Goal: Contribute content: Contribute content

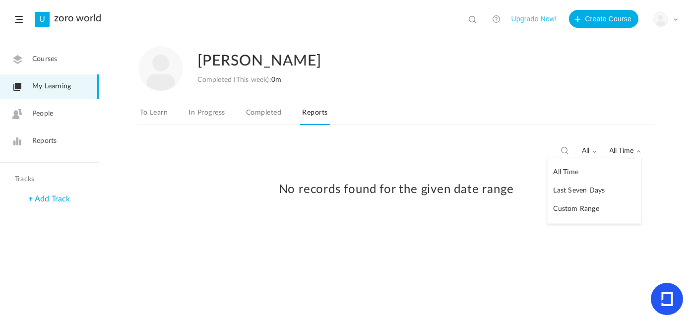
click at [669, 23] on div "My Profile University Settings Current Plan Logout" at bounding box center [665, 19] width 25 height 15
click at [454, 99] on div "[PERSON_NAME] Completed (This week): 0m To Learn In Progress Completed Reports" at bounding box center [396, 90] width 516 height 102
click at [52, 51] on link "Courses" at bounding box center [49, 59] width 99 height 24
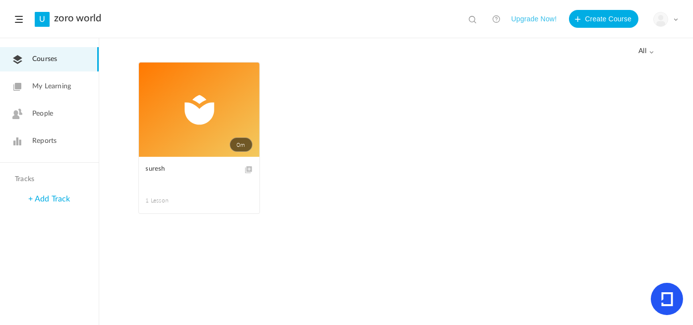
click at [193, 97] on link "0m" at bounding box center [199, 110] width 121 height 94
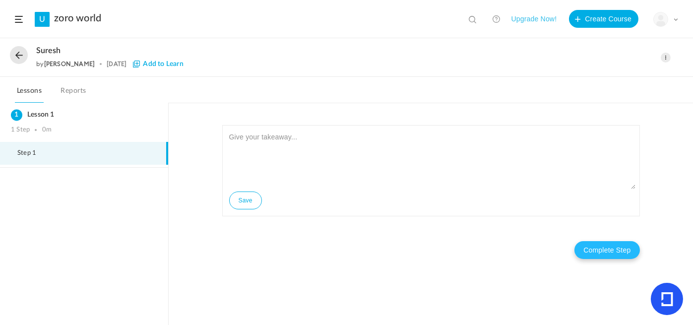
click at [602, 257] on button "Complete Step" at bounding box center [607, 250] width 65 height 18
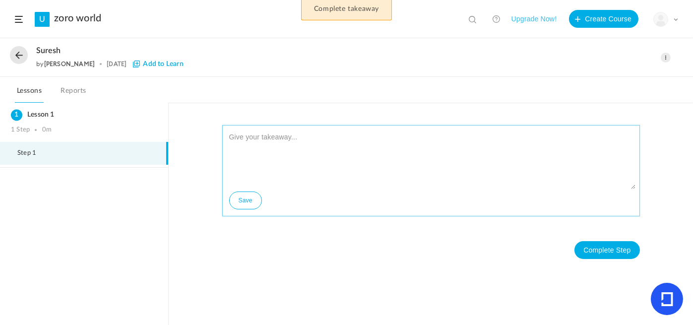
click at [246, 196] on button "Save" at bounding box center [245, 201] width 33 height 18
click at [252, 131] on textarea at bounding box center [431, 160] width 409 height 60
type textarea "jk"
click at [249, 200] on button "Save" at bounding box center [245, 201] width 33 height 18
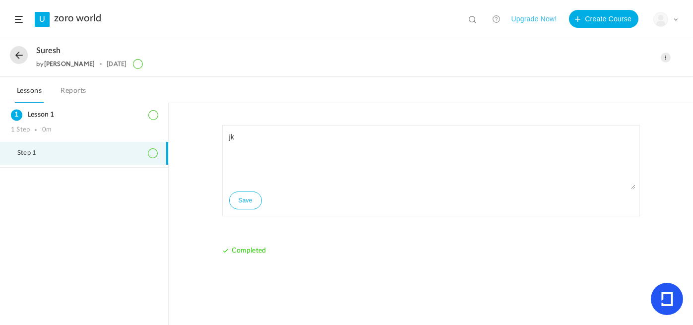
click at [74, 154] on li "Step 1" at bounding box center [84, 153] width 168 height 23
click at [78, 89] on link "Reports" at bounding box center [73, 93] width 29 height 19
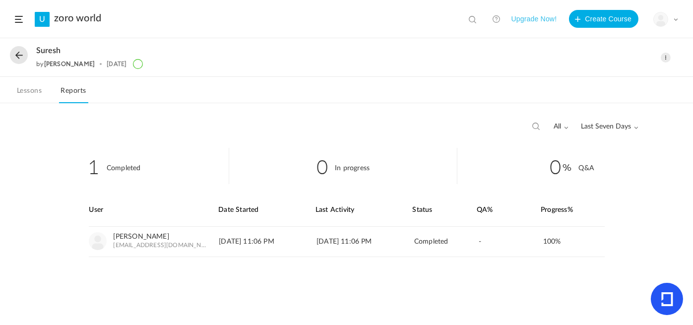
click at [31, 88] on link "Lessons" at bounding box center [29, 93] width 29 height 19
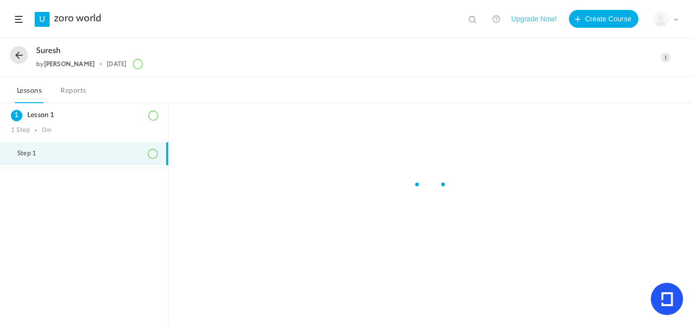
click at [13, 55] on button at bounding box center [19, 55] width 18 height 18
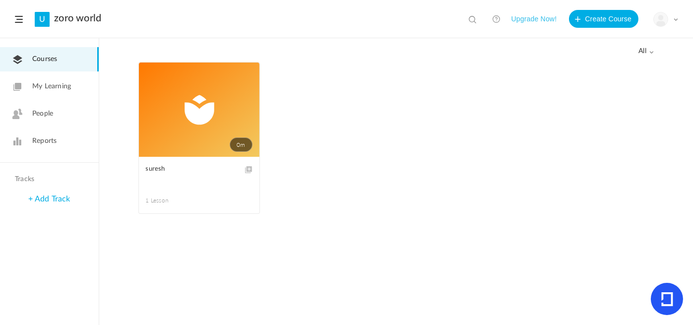
click at [18, 14] on header "U zoro world View all No results Upgrade Now! Create Course My Profile Universi…" at bounding box center [346, 19] width 693 height 38
click at [57, 84] on span "My Learning" at bounding box center [51, 86] width 39 height 10
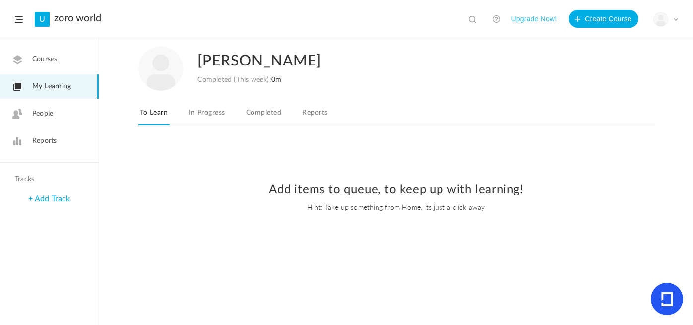
click at [266, 117] on link "Completed" at bounding box center [263, 115] width 39 height 19
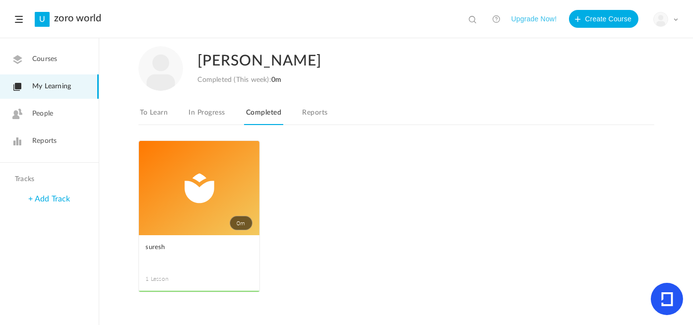
click at [191, 110] on link "In Progress" at bounding box center [207, 115] width 40 height 19
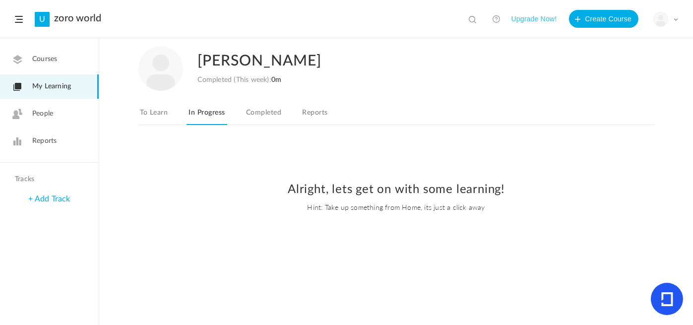
click at [316, 118] on link "Reports" at bounding box center [314, 115] width 29 height 19
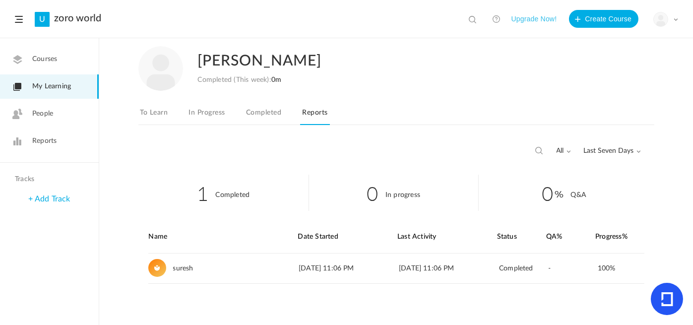
click at [162, 111] on link "To Learn" at bounding box center [154, 115] width 32 height 19
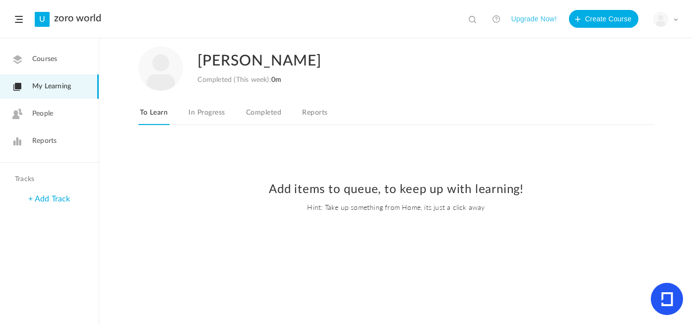
click at [65, 103] on link "People" at bounding box center [49, 114] width 99 height 24
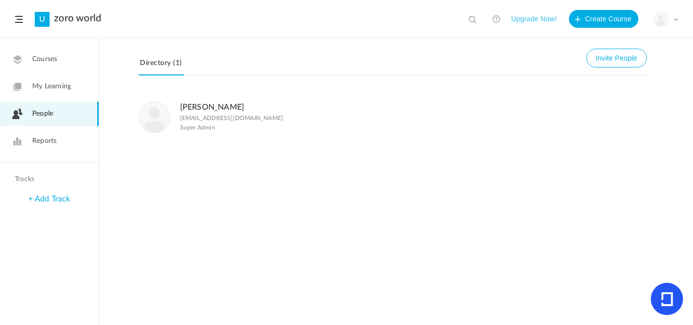
click at [23, 153] on link "Reports" at bounding box center [49, 141] width 99 height 24
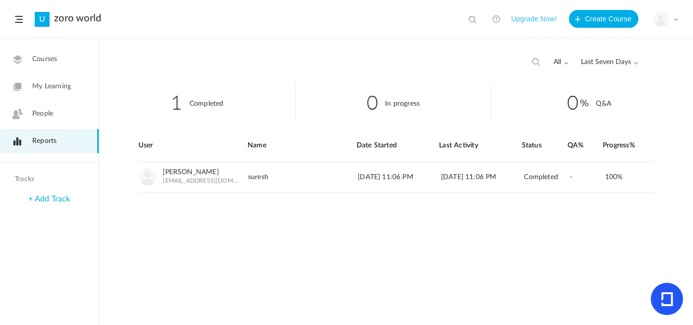
click at [671, 25] on div "My Profile University Settings Current Plan Logout" at bounding box center [665, 19] width 25 height 15
click at [338, 221] on div "1 Completed 0 In progress 0 Q&A User Name Date Started Last Activity" at bounding box center [396, 204] width 594 height 242
click at [29, 205] on div "+ Add Track" at bounding box center [49, 199] width 99 height 21
click at [86, 201] on div "+ Add Track" at bounding box center [49, 199] width 99 height 21
click at [68, 202] on link "+ Add Track" at bounding box center [49, 199] width 42 height 8
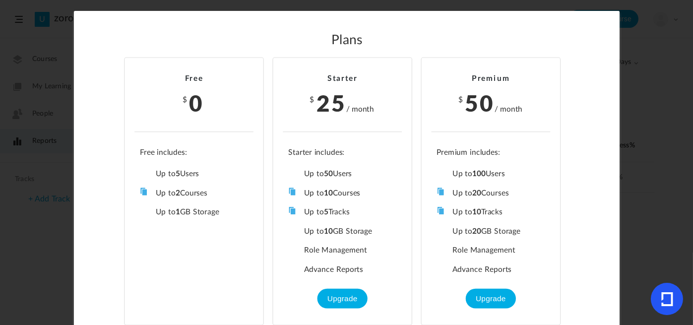
scroll to position [13, 0]
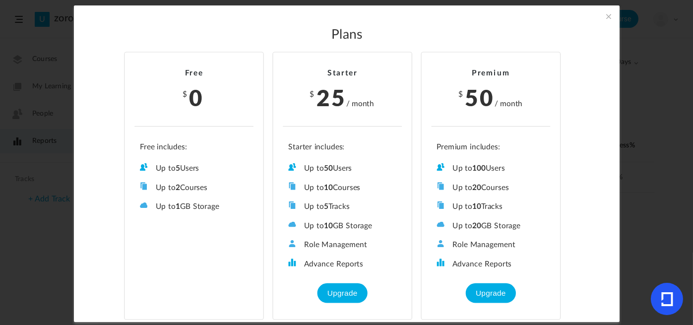
click at [608, 21] on div "Plans Free $ 0 Up to 5 Users Up to 2 Courses Up to 0 Tracks Up to 1 GB Storage …" at bounding box center [347, 163] width 546 height 317
click at [605, 17] on span at bounding box center [608, 16] width 11 height 11
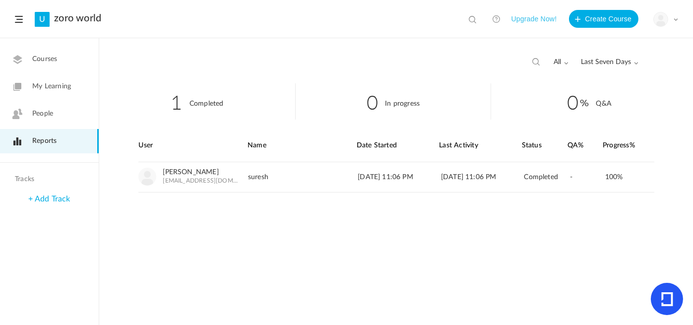
click at [670, 305] on icon at bounding box center [666, 299] width 11 height 14
click at [492, 17] on link at bounding box center [496, 19] width 20 height 20
click at [29, 21] on header "U zoro world View all No results Upgrade Now! Create Course My Profile Universi…" at bounding box center [346, 19] width 693 height 38
click at [20, 17] on span at bounding box center [19, 19] width 8 height 7
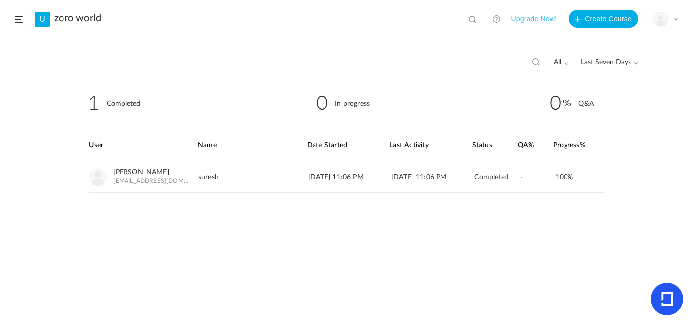
click at [20, 17] on span at bounding box center [19, 19] width 8 height 7
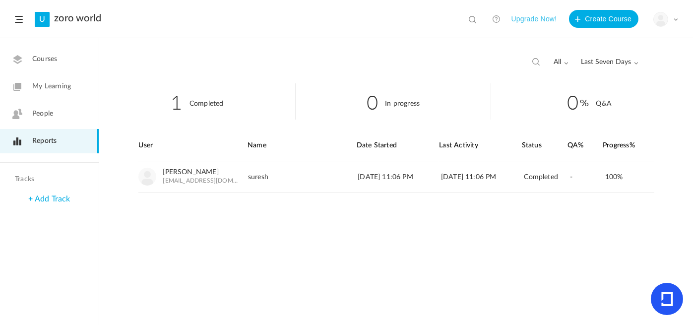
click at [71, 11] on header "U zoro world View all No results Upgrade Now! Create Course My Profile Universi…" at bounding box center [346, 19] width 693 height 38
click at [79, 17] on link "zoro world" at bounding box center [77, 18] width 47 height 12
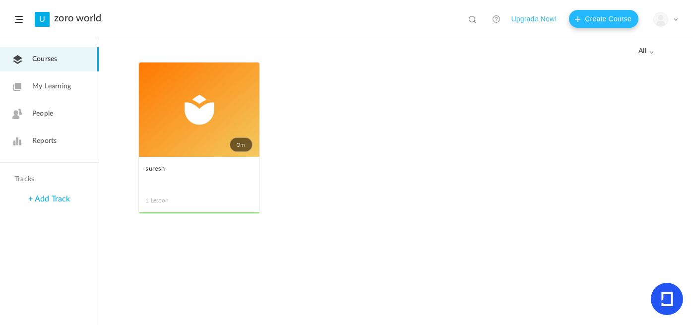
click at [606, 20] on button "Create Course" at bounding box center [603, 19] width 69 height 18
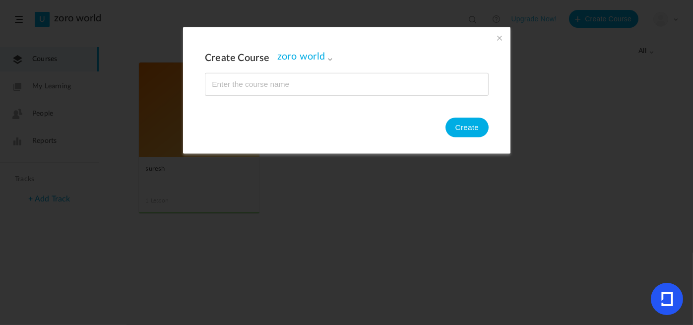
click at [356, 88] on input "name" at bounding box center [346, 84] width 283 height 22
click at [310, 61] on span "zoro world" at bounding box center [305, 57] width 56 height 12
click at [390, 71] on div "Create Course zoro world zoro world Create" at bounding box center [347, 72] width 284 height 47
click at [496, 39] on span at bounding box center [499, 37] width 11 height 11
